Goal: Register for event/course

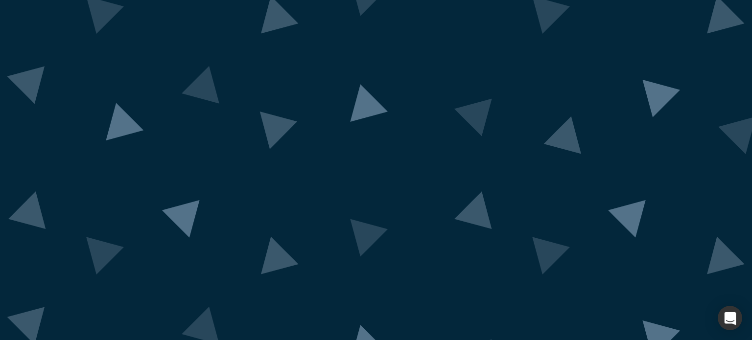
scroll to position [72, 0]
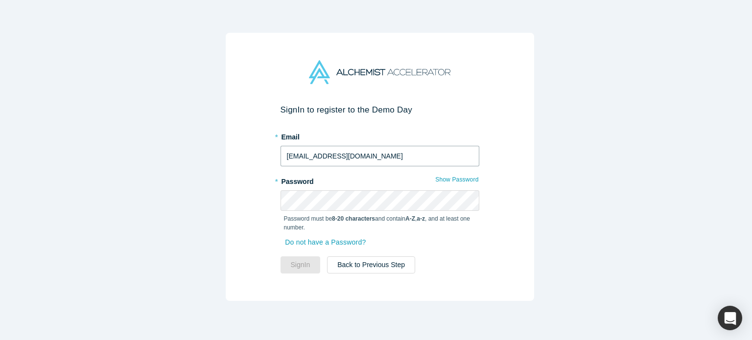
drag, startPoint x: 328, startPoint y: 135, endPoint x: 223, endPoint y: 125, distance: 105.3
click at [226, 125] on div "Sign In to register to the Demo Day * Email [EMAIL_ADDRESS][DOMAIN_NAME] * Pass…" at bounding box center [380, 167] width 309 height 268
type input "[EMAIL_ADDRESS][DOMAIN_NAME]"
click at [300, 260] on button "Sign In" at bounding box center [301, 265] width 40 height 17
